Goal: Ask a question

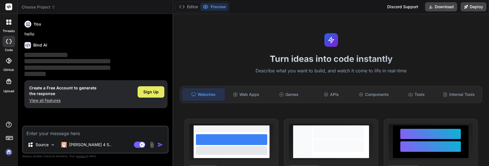
click at [148, 91] on span "Sign Up" at bounding box center [150, 92] width 15 height 6
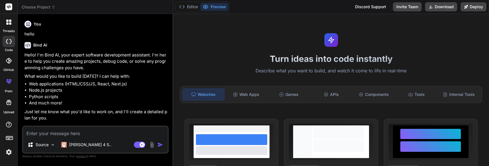
type textarea "x"
click at [67, 132] on textarea at bounding box center [95, 132] width 145 height 10
paste textarea "Lorem i dolors, ametc adipisc elitsed (d9) ei t incididu utlaboree dolor ma AlI…"
type textarea "Lorem i dolors, ametc adipisc elitsed (d9) ei t incididu utlaboree dolor ma AlI…"
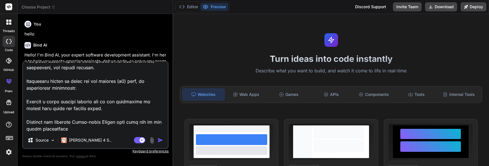
type textarea "x"
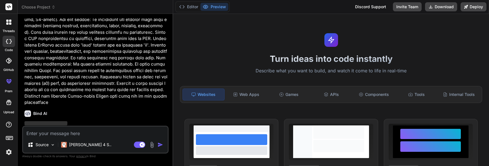
scroll to position [222, 0]
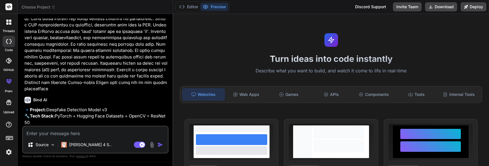
type textarea "x"
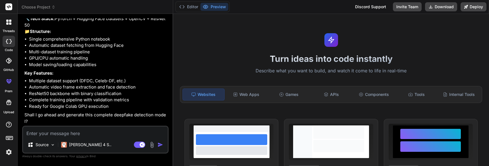
scroll to position [326, 0]
type textarea "y"
type textarea "x"
type textarea "ye"
type textarea "x"
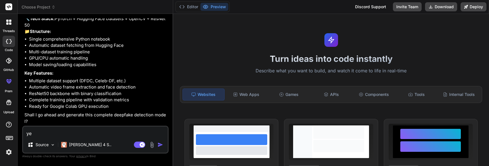
type textarea "yes"
type textarea "x"
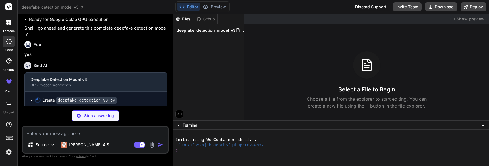
scroll to position [416, 0]
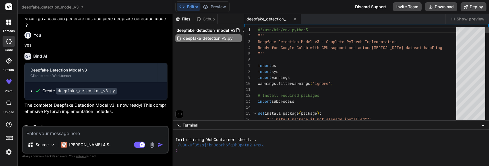
type textarea "x"
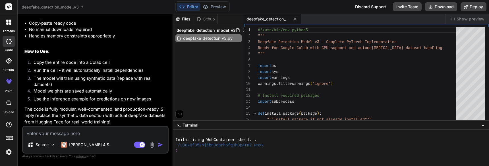
scroll to position [609, 0]
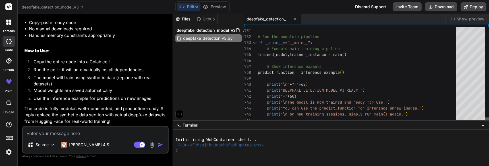
click at [485, 123] on div at bounding box center [486, 121] width 3 height 6
drag, startPoint x: 418, startPoint y: 115, endPoint x: 386, endPoint y: 113, distance: 31.9
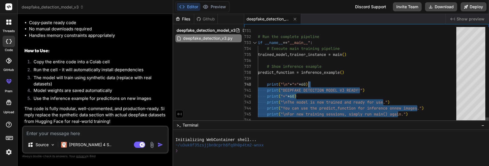
drag, startPoint x: 414, startPoint y: 113, endPoint x: 334, endPoint y: 81, distance: 86.7
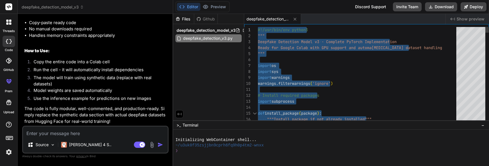
drag, startPoint x: 258, startPoint y: 118, endPoint x: 256, endPoint y: -25, distance: 143.0
type textarea "#!/usr/bin/env python3 """ Deepfake Detection Model v3 - Complete PyTorch Imple…"
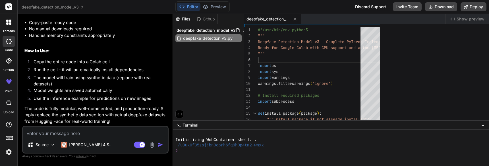
type textarea "x"
type textarea "#!/usr/bin/env python3 """ Deepfake Detection Model v3 - Complete PyTorch Imple…"
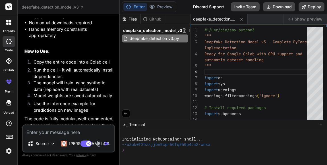
type textarea "x"
type textarea "#!/usr/bin/env python3 """ Deepfake Detection Model v3 - Complete PyTorch Imple…"
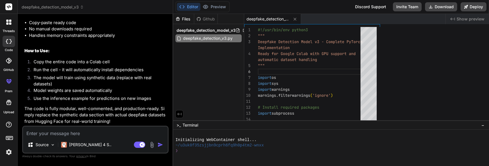
scroll to position [609, 0]
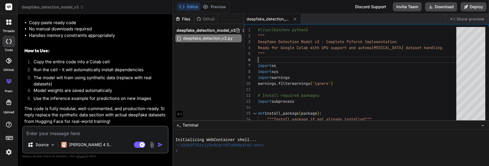
click at [73, 138] on div "Source Claude 4 S.. Agent Mode. When this toggle is activated, AI automatically…" at bounding box center [95, 140] width 146 height 28
click at [73, 135] on textarea at bounding box center [95, 132] width 145 height 10
paste textarea "Setting up environment... Installing torch>=2.0.0... Installing torchvision>=0.…"
type textarea "Setting up environment... Installing torch>=2.0.0... Installing torchvision>=0.…"
type textarea "x"
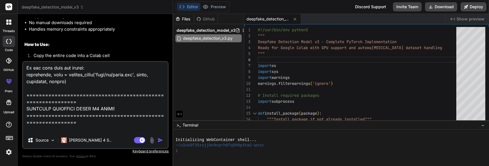
scroll to position [1073, 0]
type textarea "Setting up environment... Installing torch>=2.0.0... Installing torchvision>=0.…"
type textarea "x"
type textarea "Setting up environment... Installing torch>=2.0.0... Installing torchvision>=0.…"
type textarea "x"
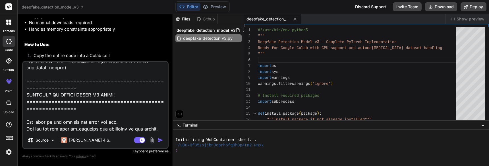
type textarea "Setting up environment... Installing torch>=2.0.0... Installing torchvision>=0.…"
type textarea "x"
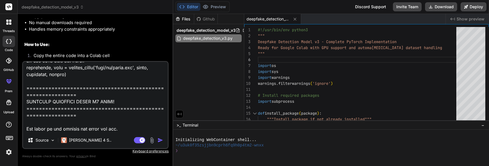
type textarea "Setting up environment... Installing torch>=2.0.0... Installing torchvision>=0.…"
type textarea "x"
type textarea "Setting up environment... Installing torch>=2.0.0... Installing torchvision>=0.…"
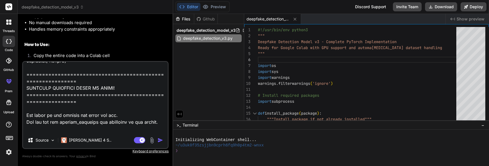
type textarea "x"
type textarea "Setting up environment... Installing torch>=2.0.0... Installing torchvision>=0.…"
type textarea "x"
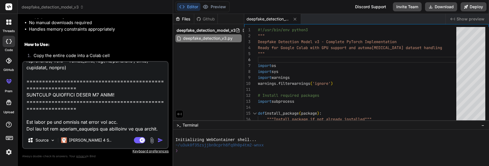
type textarea "Setting up environment... Installing torch>=2.0.0... Installing torchvision>=0.…"
type textarea "x"
type textarea "Setting up environment... Installing torch>=2.0.0... Installing torchvision>=0.…"
type textarea "x"
type textarea "Setting up environment... Installing torch>=2.0.0... Installing torchvision>=0.…"
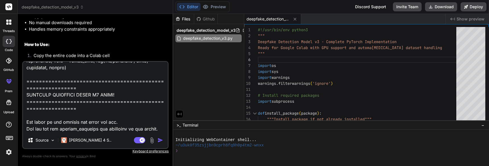
type textarea "x"
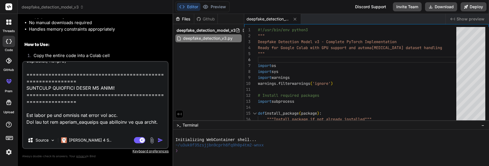
type textarea "Setting up environment... Installing torch>=2.0.0... Installing torchvision>=0.…"
type textarea "x"
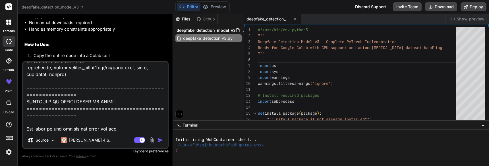
type textarea "Setting up environment... Installing torch>=2.0.0... Installing torchvision>=0.…"
type textarea "x"
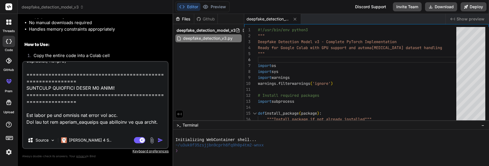
type textarea "Setting up environment... Installing torch>=2.0.0... Installing torchvision>=0.…"
type textarea "x"
type textarea "Setting up environment... Installing torch>=2.0.0... Installing torchvision>=0.…"
type textarea "x"
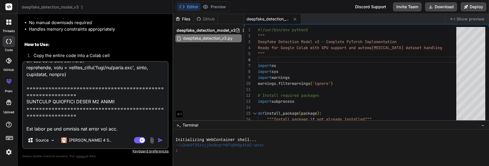
type textarea "Setting up environment... Installing torch>=2.0.0... Installing torchvision>=0.…"
type textarea "x"
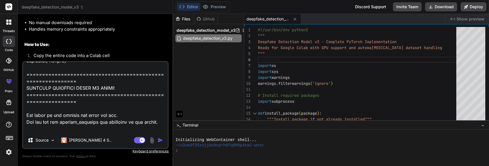
type textarea "Setting up environment... Installing torch>=2.0.0... Installing torchvision>=0.…"
type textarea "x"
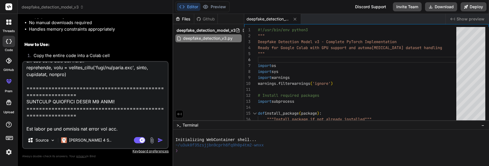
type textarea "Setting up environment... Installing torch>=2.0.0... Installing torchvision>=0.…"
type textarea "x"
type textarea "Setting up environment... Installing torch>=2.0.0... Installing torchvision>=0.…"
type textarea "x"
type textarea "Setting up environment... Installing torch>=2.0.0... Installing torchvision>=0.…"
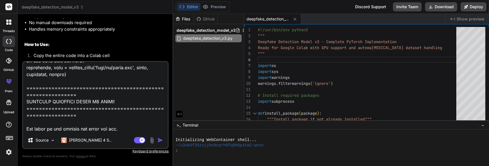
type textarea "x"
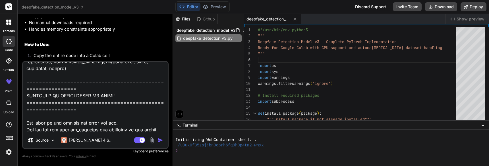
type textarea "Setting up environment... Installing torch>=2.0.0... Installing torchvision>=0.…"
type textarea "x"
type textarea "Setting up environment... Installing torch>=2.0.0... Installing torchvision>=0.…"
type textarea "x"
type textarea "Setting up environment... Installing torch>=2.0.0... Installing torchvision>=0.…"
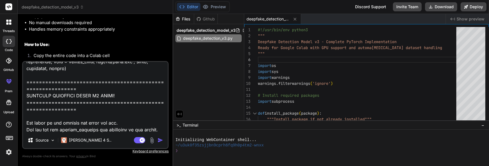
type textarea "x"
type textarea "Setting up environment... Installing torch>=2.0.0... Installing torchvision>=0.…"
type textarea "x"
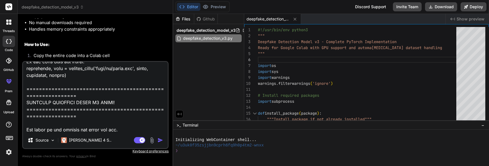
type textarea "Setting up environment... Installing torch>=2.0.0... Installing torchvision>=0.…"
type textarea "x"
type textarea "Setting up environment... Installing torch>=2.0.0... Installing torchvision>=0.…"
type textarea "x"
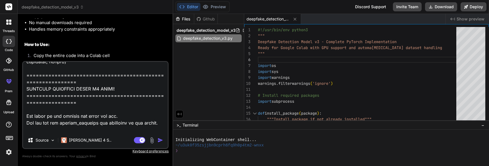
type textarea "Setting up environment... Installing torch>=2.0.0... Installing torchvision>=0.…"
type textarea "x"
type textarea "Setting up environment... Installing torch>=2.0.0... Installing torchvision>=0.…"
type textarea "x"
type textarea "Setting up environment... Installing torch>=2.0.0... Installing torchvision>=0.…"
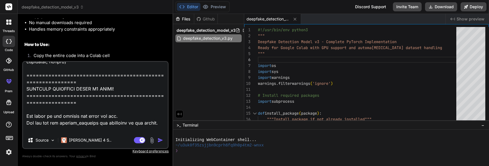
type textarea "x"
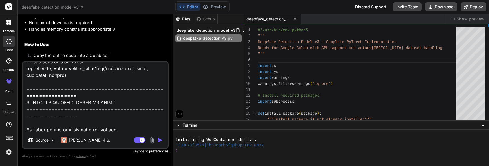
type textarea "Setting up environment... Installing torch>=2.0.0... Installing torchvision>=0.…"
type textarea "x"
type textarea "Setting up environment... Installing torch>=2.0.0... Installing torchvision>=0.…"
type textarea "x"
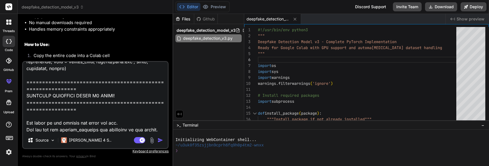
type textarea "Setting up environment... Installing torch>=2.0.0... Installing torchvision>=0.…"
type textarea "x"
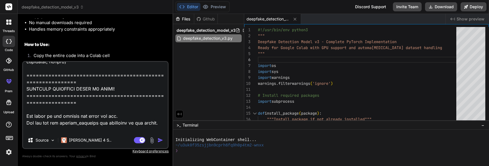
type textarea "Setting up environment... Installing torch>=2.0.0... Installing torchvision>=0.…"
type textarea "x"
type textarea "Setting up environment... Installing torch>=2.0.0... Installing torchvision>=0.…"
type textarea "x"
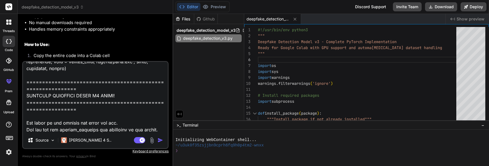
type textarea "Setting up environment... Installing torch>=2.0.0... Installing torchvision>=0.…"
type textarea "x"
type textarea "Setting up environment... Installing torch>=2.0.0... Installing torchvision>=0.…"
type textarea "x"
type textarea "Setting up environment... Installing torch>=2.0.0... Installing torchvision>=0.…"
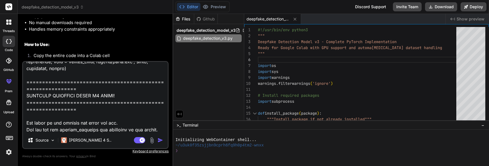
type textarea "x"
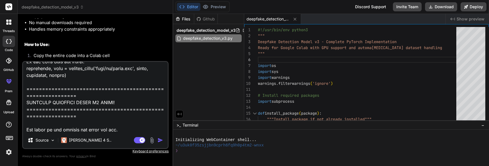
type textarea "Setting up environment... Installing torch>=2.0.0... Installing torchvision>=0.…"
type textarea "x"
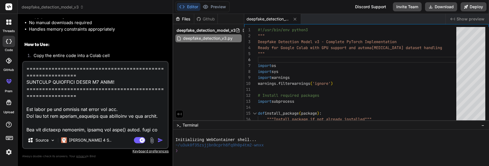
type textarea "Setting up environment... Installing torch>=2.0.0... Installing torchvision>=0.…"
type textarea "x"
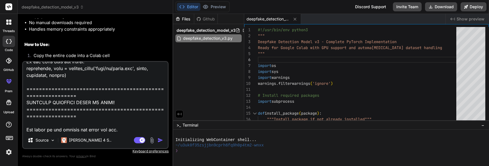
type textarea "Setting up environment... Installing torch>=2.0.0... Installing torchvision>=0.…"
type textarea "x"
type textarea "Setting up environment... Installing torch>=2.0.0... Installing torchvision>=0.…"
type textarea "x"
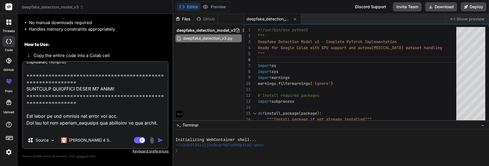
type textarea "Setting up environment... Installing torch>=2.0.0... Installing torchvision>=0.…"
type textarea "x"
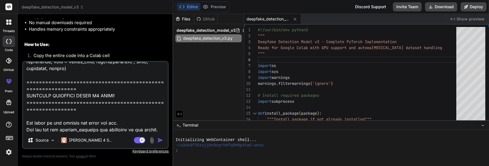
type textarea "Setting up environment... Installing torch>=2.0.0... Installing torchvision>=0.…"
type textarea "x"
type textarea "Setting up environment... Installing torch>=2.0.0... Installing torchvision>=0.…"
type textarea "x"
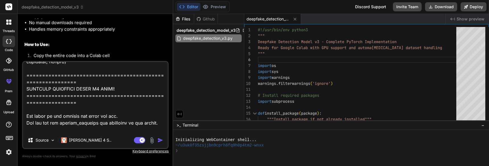
type textarea "Setting up environment... Installing torch>=2.0.0... Installing torchvision>=0.…"
type textarea "x"
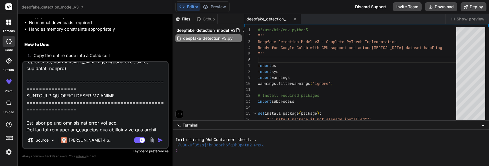
type textarea "Setting up environment... Installing torch>=2.0.0... Installing torchvision>=0.…"
type textarea "x"
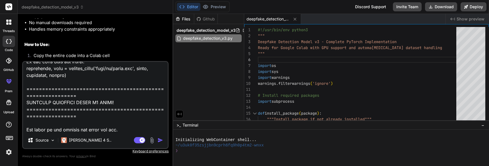
type textarea "Setting up environment... Installing torch>=2.0.0... Installing torchvision>=0.…"
type textarea "x"
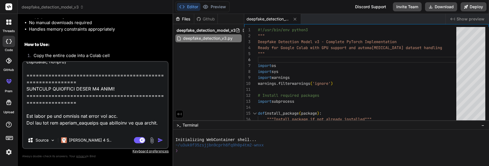
type textarea "Setting up environment... Installing torch>=2.0.0... Installing torchvision>=0.…"
type textarea "x"
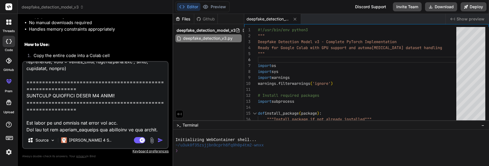
type textarea "Setting up environment... Installing torch>=2.0.0... Installing torchvision>=0.…"
type textarea "x"
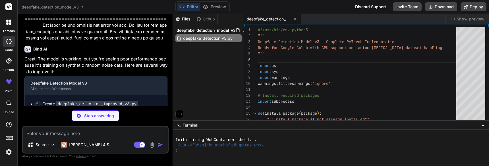
scroll to position [1193, 0]
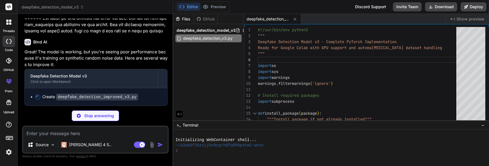
type textarea "x"
type textarea "{confidence:.3f})") return model, trainer # Run the improved pipeline if __name…"
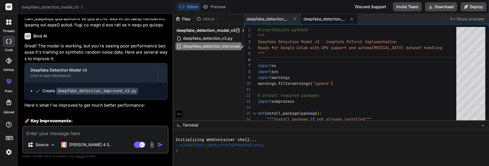
type textarea "x"
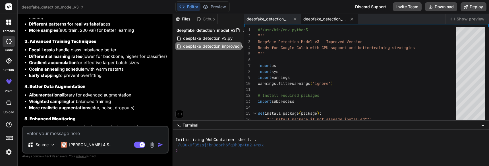
scroll to position [1333, 0]
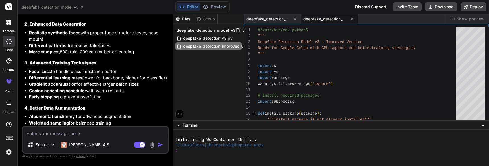
click at [316, 19] on span "deepfake_detection_improved_v3.py" at bounding box center [324, 19] width 43 height 6
click at [320, 17] on span "deepfake_detection_improved_v3.py" at bounding box center [324, 19] width 43 height 6
click at [271, 16] on span "deepfake_detection_v3.py" at bounding box center [268, 19] width 43 height 6
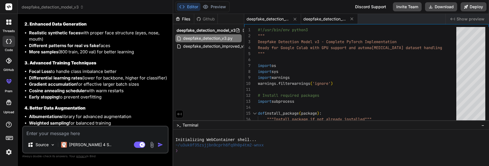
click at [316, 18] on span "deepfake_detection_improved_v3.py" at bounding box center [324, 19] width 43 height 6
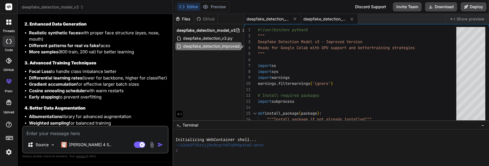
click at [263, 22] on div "deepfake_detection_v3.py" at bounding box center [272, 19] width 57 height 10
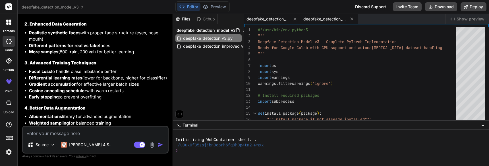
click at [313, 20] on span "deepfake_detection_improved_v3.py" at bounding box center [324, 19] width 43 height 6
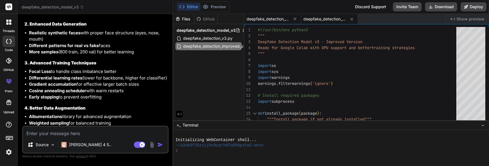
click at [272, 19] on span "deepfake_detection_v3.py" at bounding box center [268, 19] width 43 height 6
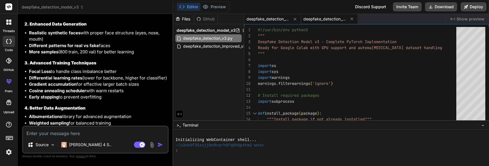
click at [330, 15] on div "deepfake_detection_improved_v3.py" at bounding box center [329, 19] width 57 height 10
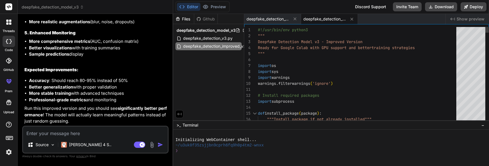
scroll to position [0, 0]
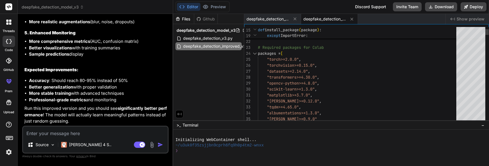
drag, startPoint x: 258, startPoint y: 28, endPoint x: 276, endPoint y: 51, distance: 28.7
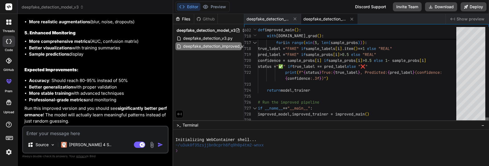
click at [488, 123] on div at bounding box center [486, 121] width 3 height 6
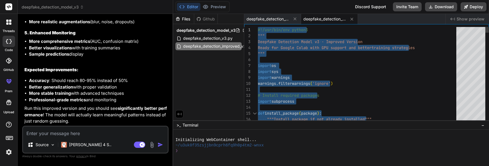
drag, startPoint x: 392, startPoint y: 114, endPoint x: 254, endPoint y: -20, distance: 192.0
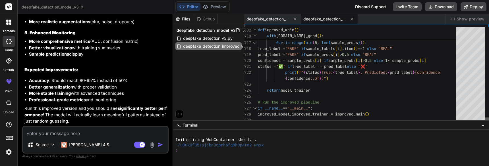
click at [488, 123] on div at bounding box center [486, 121] width 3 height 6
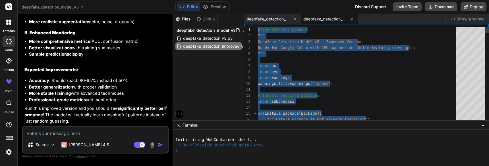
drag, startPoint x: 379, startPoint y: 111, endPoint x: 250, endPoint y: -25, distance: 186.4
type textarea "#!/usr/bin/env python3 """ Deepfake Detection Model v3 - Improved Version Ready…"
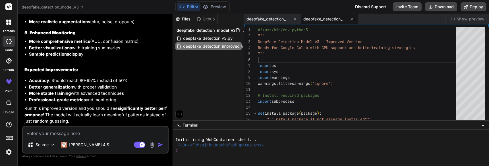
click at [67, 129] on textarea at bounding box center [95, 132] width 145 height 10
paste textarea "Setting up environment... Installing torch>=2.0.0... Installing torchvision>=0.…"
type textarea "Setting up environment... Installing torch>=2.0.0... Installing torchvision>=0.…"
type textarea "x"
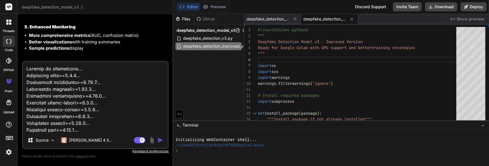
scroll to position [1638, 0]
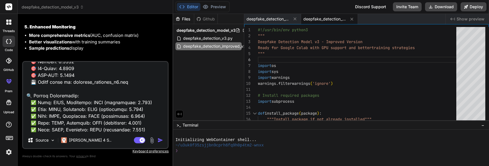
type textarea "Setting up environment... Installing torch>=2.0.0... Installing torchvision>=0.…"
type textarea "x"
type textarea "Setting up environment... Installing torch>=2.0.0... Installing torchvision>=0.…"
type textarea "x"
type textarea "Setting up environment... Installing torch>=2.0.0... Installing torchvision>=0.…"
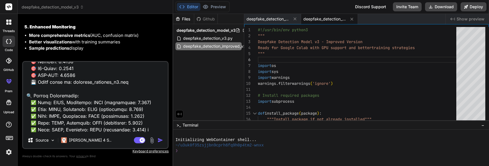
type textarea "x"
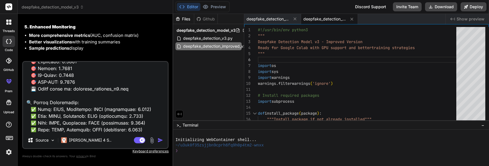
type textarea "Setting up environment... Installing torch>=2.0.0... Installing torchvision>=0.…"
type textarea "x"
type textarea "Setting up environment... Installing torch>=2.0.0... Installing torchvision>=0.…"
type textarea "x"
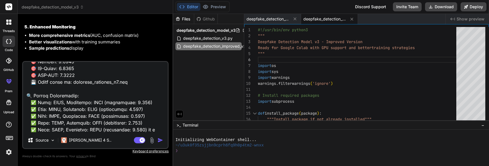
type textarea "Setting up environment... Installing torch>=2.0.0... Installing torchvision>=0.…"
type textarea "x"
type textarea "Setting up environment... Installing torch>=2.0.0... Installing torchvision>=0.…"
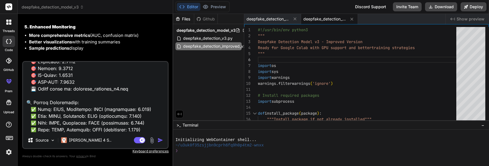
type textarea "x"
type textarea "Setting up environment... Installing torch>=2.0.0... Installing torchvision>=0.…"
type textarea "x"
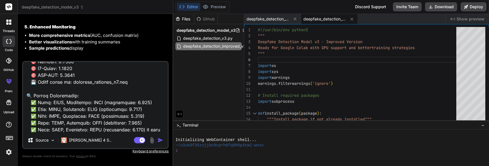
type textarea "Setting up environment... Installing torch>=2.0.0... Installing torchvision>=0.…"
type textarea "x"
type textarea "Setting up environment... Installing torch>=2.0.0... Installing torchvision>=0.…"
type textarea "x"
type textarea "Setting up environment... Installing torch>=2.0.0... Installing torchvision>=0.…"
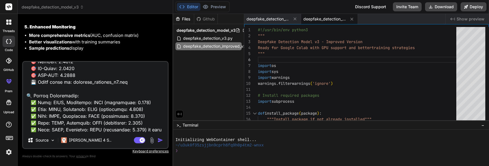
type textarea "x"
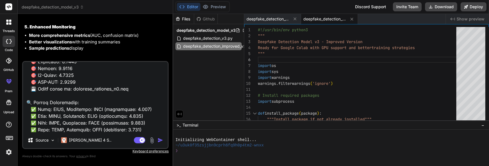
scroll to position [1645, 0]
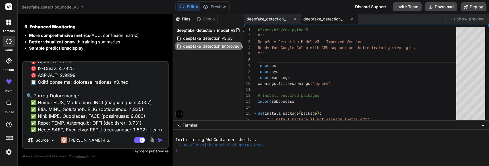
type textarea "Setting up environment... Installing torch>=2.0.0... Installing torchvision>=0.…"
type textarea "x"
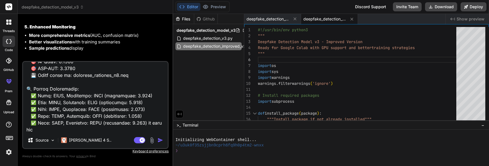
type textarea "Setting up environment... Installing torch>=2.0.0... Installing torchvision>=0.…"
type textarea "x"
type textarea "Setting up environment... Installing torch>=2.0.0... Installing torchvision>=0.…"
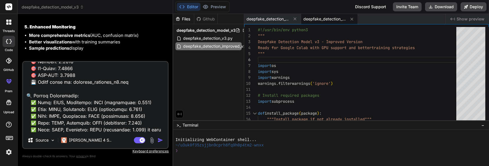
type textarea "x"
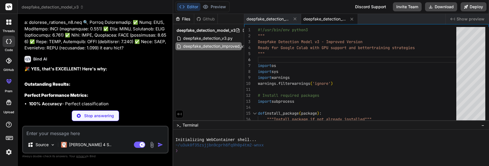
scroll to position [2343, 0]
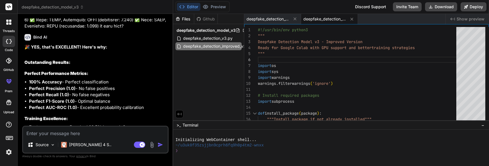
type textarea "x"
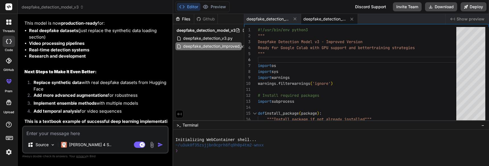
scroll to position [2604, 0]
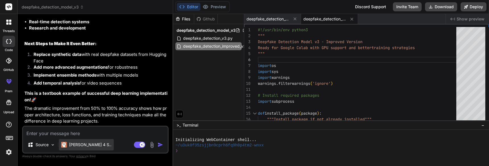
type textarea "o"
type textarea "x"
type textarea "ok"
type textarea "x"
type textarea "ok"
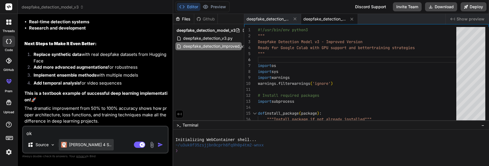
type textarea "x"
type textarea "ok c"
type textarea "x"
type textarea "ok ca"
type textarea "x"
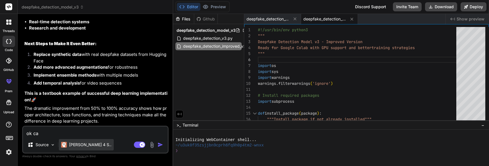
type textarea "ok can"
type textarea "x"
type textarea "ok can"
type textarea "x"
type textarea "ok can y"
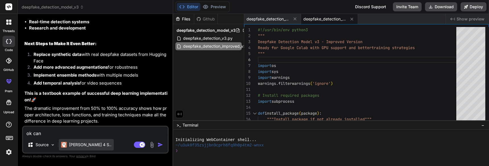
type textarea "x"
type textarea "ok can yo"
type textarea "x"
type textarea "ok can you"
type textarea "x"
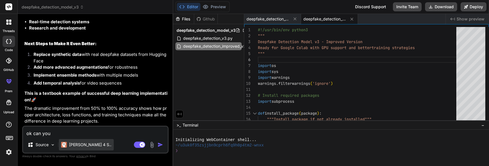
type textarea "ok can you"
type textarea "x"
type textarea "ok can you h"
type textarea "x"
type textarea "ok can you he"
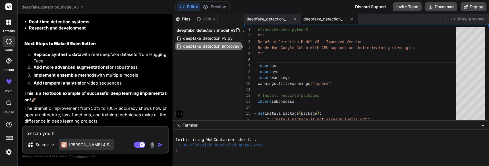
type textarea "x"
type textarea "ok can you hel"
type textarea "x"
type textarea "ok can you help"
type textarea "x"
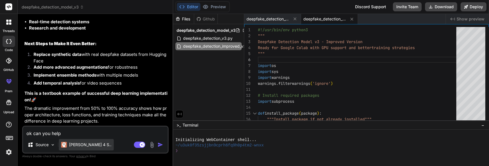
type textarea "ok can you help"
type textarea "x"
type textarea "ok can you help m"
type textarea "x"
type textarea "ok can you help me"
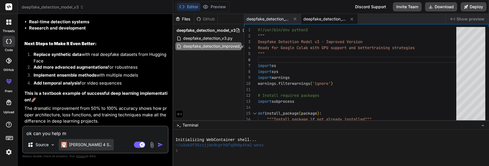
type textarea "x"
type textarea "ok can you help me"
type textarea "x"
type textarea "ok can you help me m"
type textarea "x"
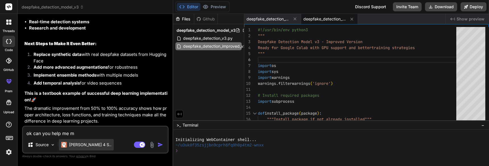
type textarea "ok can you help me ma"
type textarea "x"
type textarea "ok can you help me mak"
type textarea "x"
type textarea "ok can you help me make"
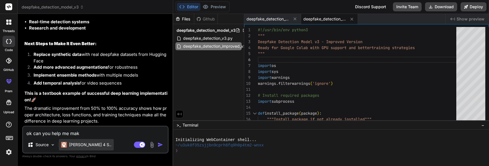
type textarea "x"
type textarea "ok can you help me make"
type textarea "x"
type textarea "ok can you help me make i"
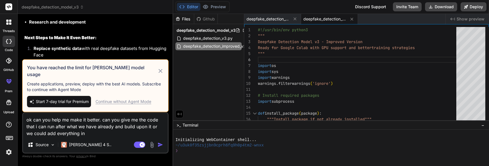
click at [158, 146] on img "button" at bounding box center [161, 145] width 6 height 6
click at [132, 102] on div "Continue without Agent Mode" at bounding box center [124, 102] width 56 height 6
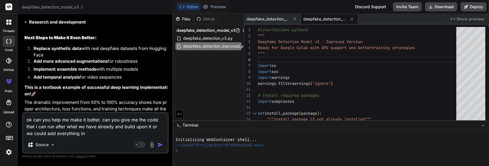
click at [161, 145] on img "button" at bounding box center [161, 145] width 6 height 6
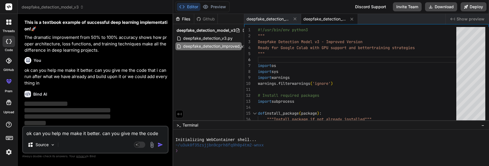
scroll to position [2676, 0]
click at [44, 147] on p "Source" at bounding box center [42, 145] width 13 height 6
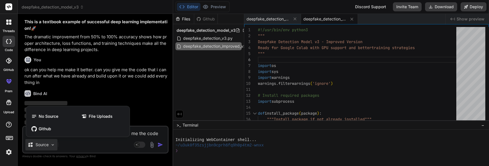
click at [92, 141] on div at bounding box center [244, 83] width 489 height 166
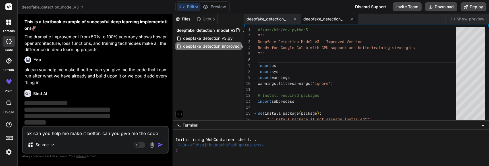
click at [67, 131] on textarea "ok can you help me make it better. can you give me the code that i can run afte…" at bounding box center [95, 132] width 145 height 10
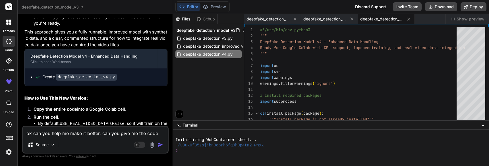
scroll to position [2904, 0]
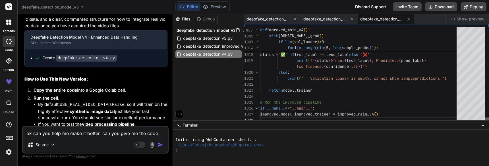
click at [489, 123] on div at bounding box center [486, 121] width 3 height 6
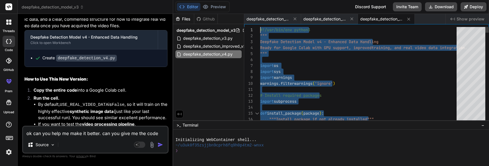
drag, startPoint x: 397, startPoint y: 113, endPoint x: 249, endPoint y: -14, distance: 194.8
click at [108, 132] on textarea "ok can you help me make it better. can you give me the code that i can run afte…" at bounding box center [95, 132] width 145 height 10
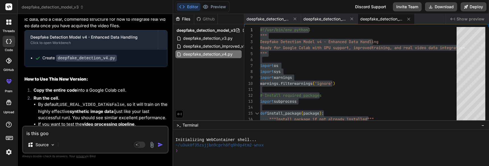
paste textarea "Setting up environment... Installing torch>=2.0.0... Installing torchvision>=0.…"
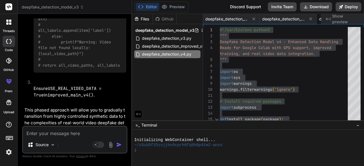
scroll to position [6181, 0]
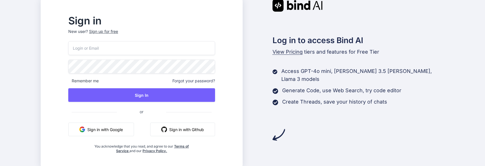
click at [127, 133] on button "Sign in with Google" at bounding box center [101, 130] width 66 height 14
